Goal: Use online tool/utility: Utilize a website feature to perform a specific function

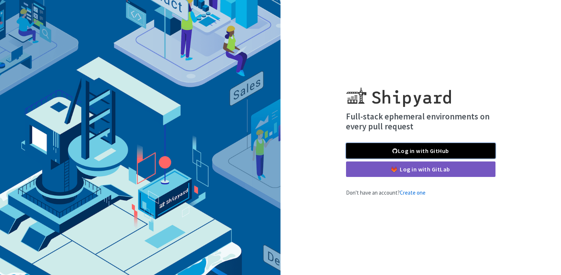
click at [425, 148] on link "Log in with GitHub" at bounding box center [421, 150] width 150 height 15
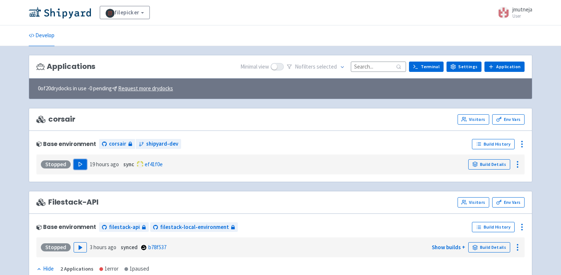
click at [77, 166] on button "Play" at bounding box center [80, 164] width 13 height 10
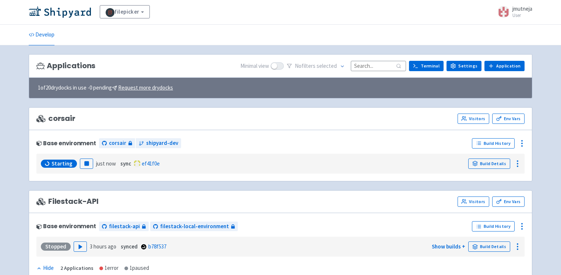
click at [64, 161] on span "Starting" at bounding box center [62, 163] width 21 height 7
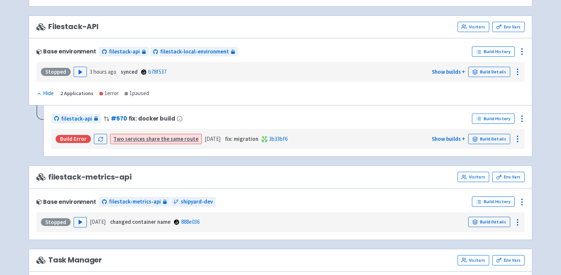
scroll to position [0, 0]
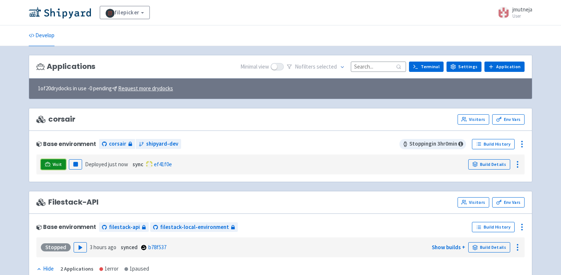
click at [56, 164] on span "Visit" at bounding box center [58, 164] width 10 height 6
click at [476, 120] on link "Visitors" at bounding box center [474, 119] width 32 height 10
click at [56, 160] on link "Visit" at bounding box center [53, 164] width 25 height 10
click at [52, 159] on link "Visit" at bounding box center [53, 164] width 25 height 10
click at [55, 163] on span "Visit" at bounding box center [58, 164] width 10 height 6
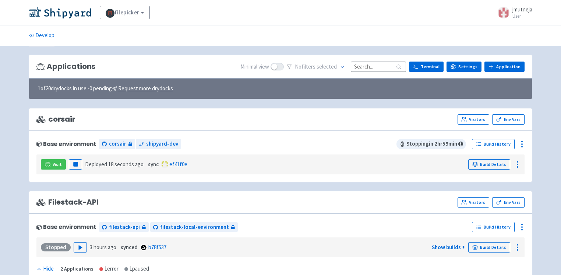
click at [49, 159] on link "Visit" at bounding box center [53, 164] width 25 height 10
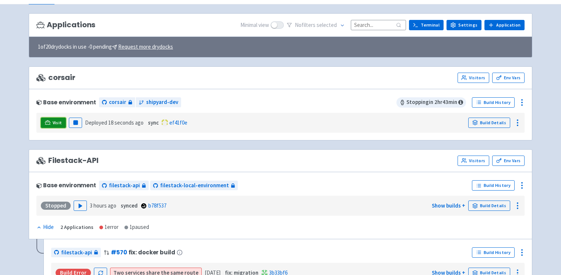
scroll to position [41, 0]
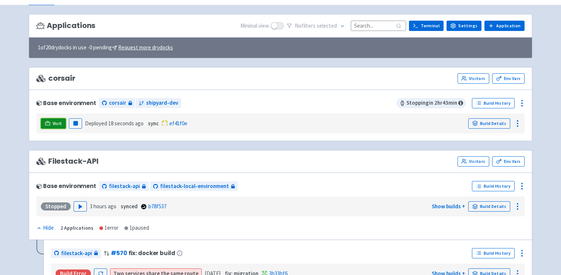
click at [49, 121] on icon at bounding box center [48, 123] width 6 height 6
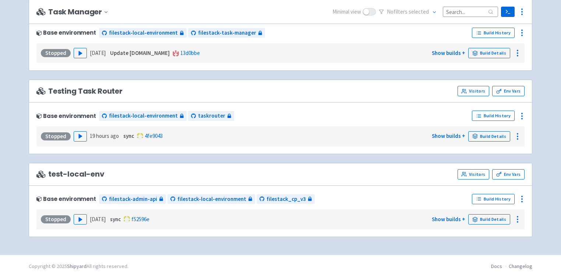
scroll to position [422, 0]
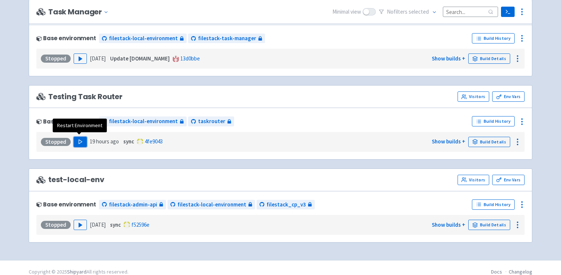
click at [79, 140] on polygon "button" at bounding box center [80, 142] width 3 height 4
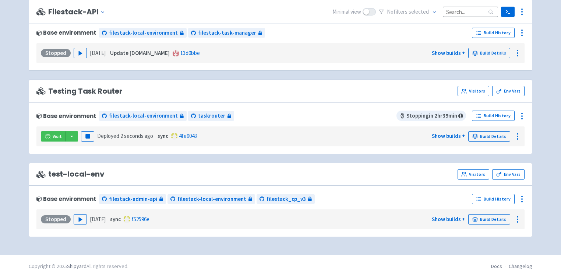
scroll to position [427, 0]
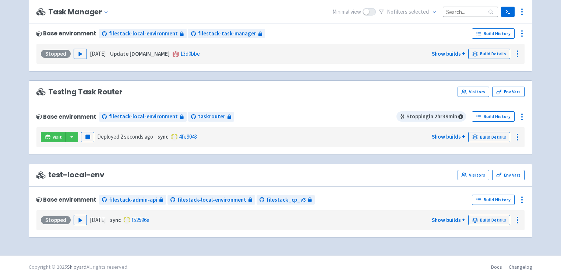
click at [312, 213] on div "Stopped Play 10 days ago sync f52596e Show builds + Build Details" at bounding box center [280, 220] width 483 height 14
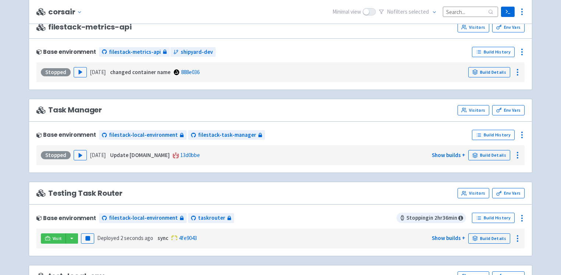
scroll to position [428, 0]
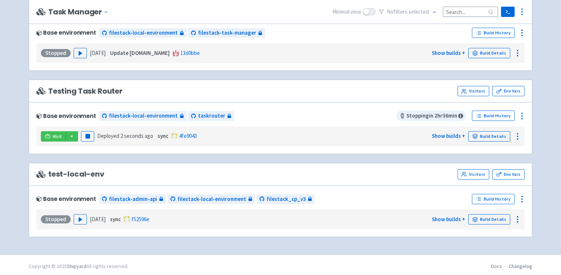
click at [304, 217] on div "Stopped Play 10 days ago sync f52596e Show builds + Build Details" at bounding box center [280, 219] width 483 height 14
